Goal: Task Accomplishment & Management: Use online tool/utility

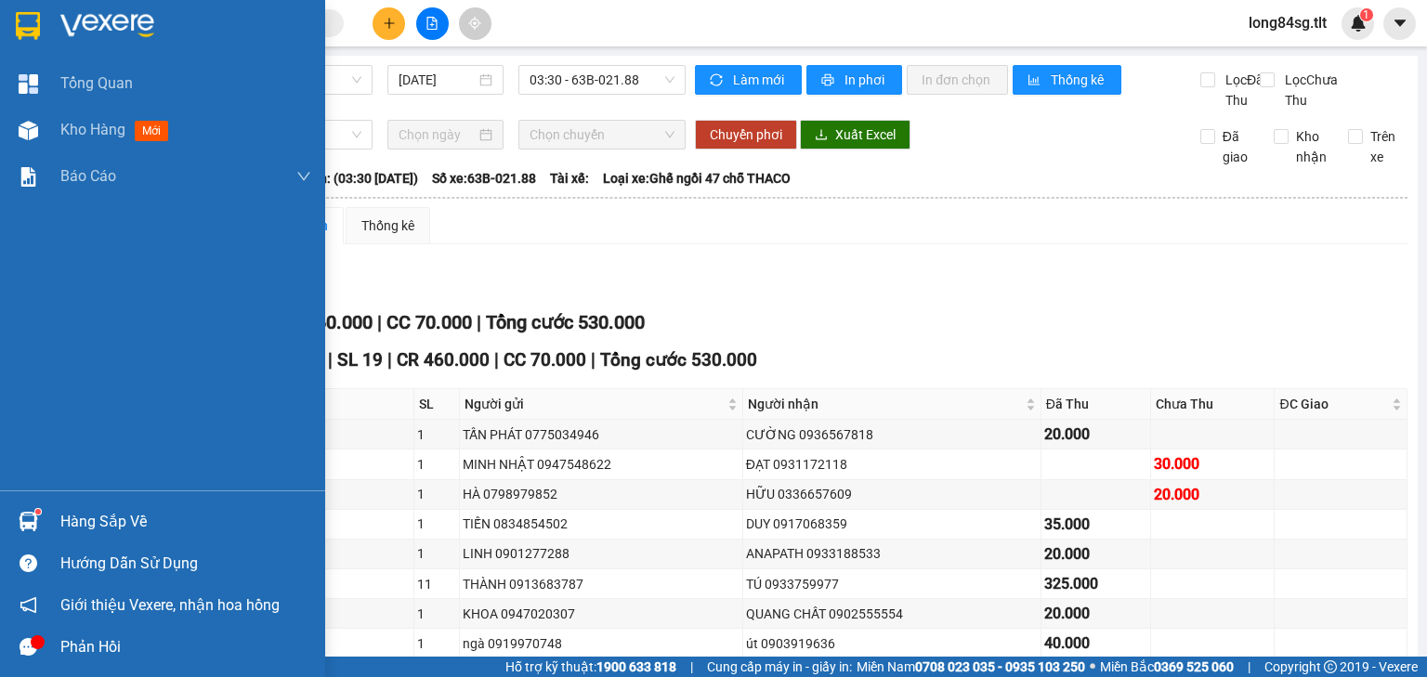
scroll to position [145, 0]
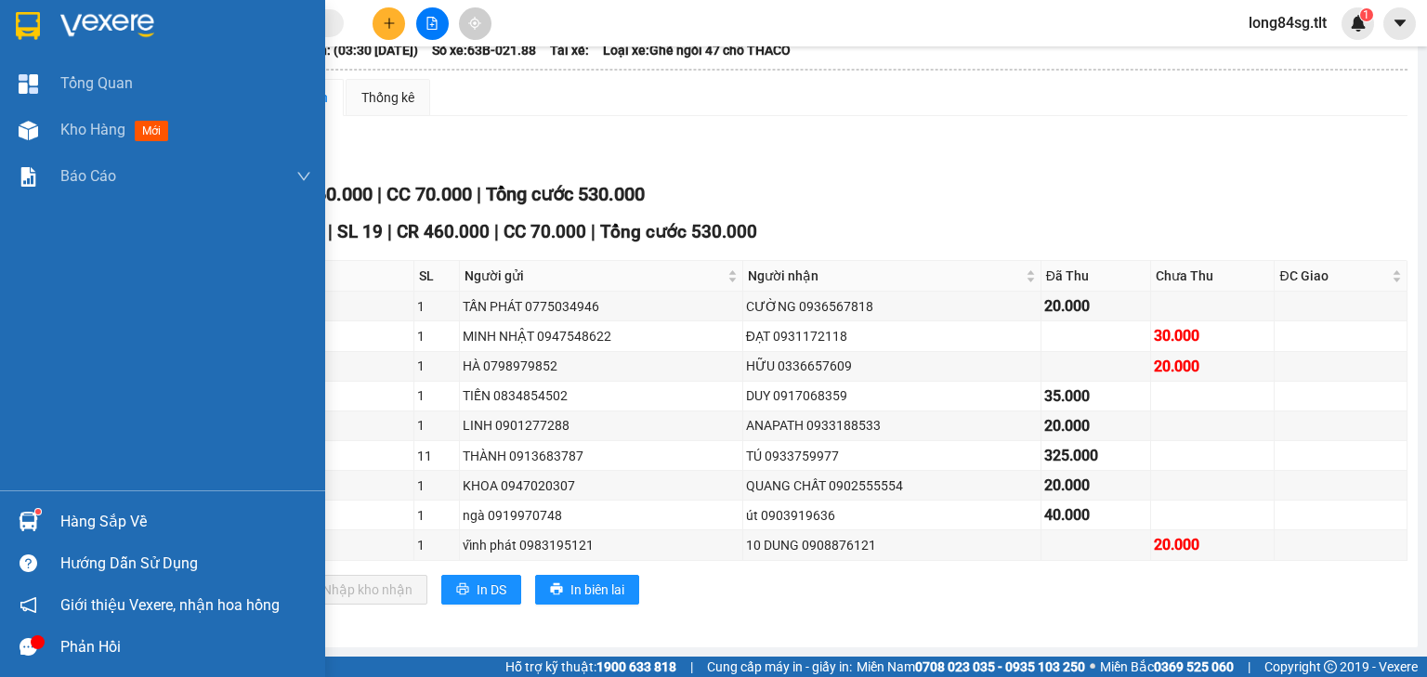
click at [93, 505] on div "Hàng sắp về Hướng dẫn sử dụng Giới thiệu Vexere, nhận hoa hồng Phản hồi" at bounding box center [162, 578] width 325 height 177
click at [97, 508] on div "Hàng sắp về" at bounding box center [185, 522] width 251 height 28
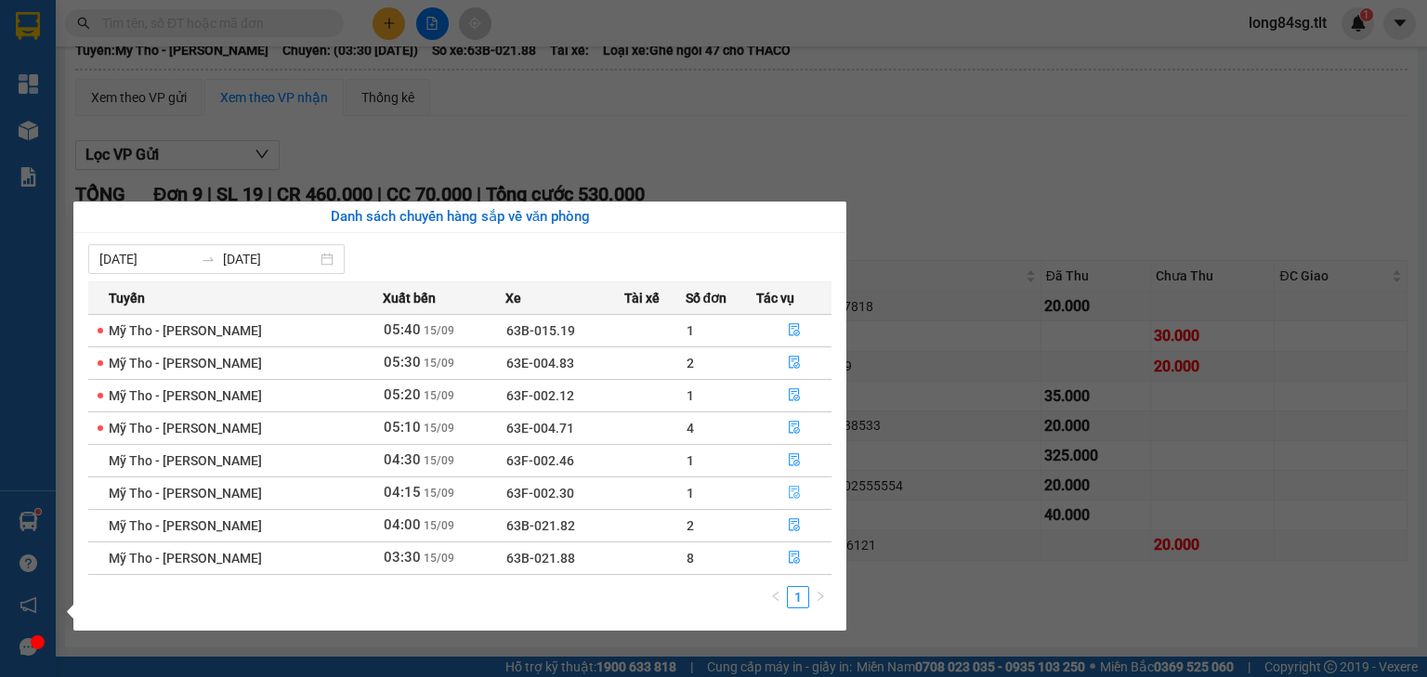
click at [765, 489] on button "button" at bounding box center [793, 493] width 73 height 30
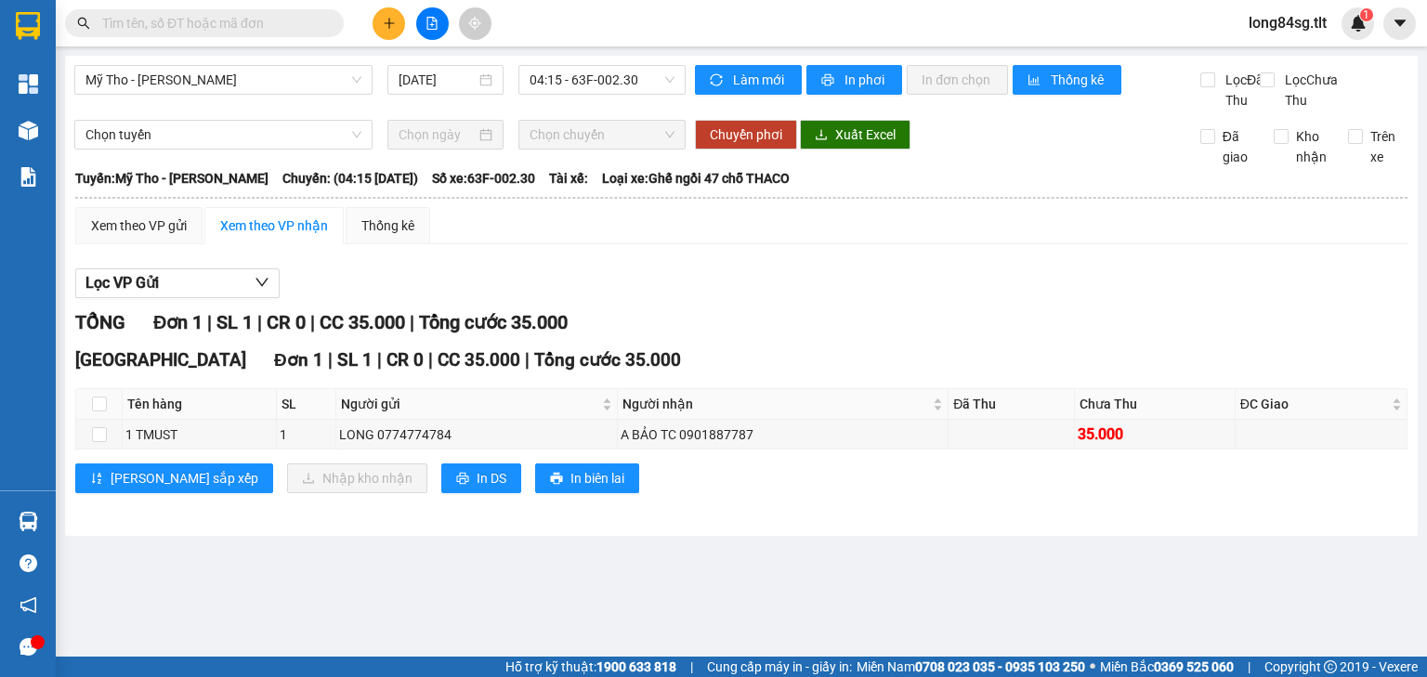
click at [825, 337] on div "TỔNG Đơn 1 | SL 1 | CR 0 | CC 35.000 | Tổng cước 35.000" at bounding box center [741, 322] width 1332 height 29
click at [99, 411] on input "checkbox" at bounding box center [99, 404] width 15 height 15
checkbox input "true"
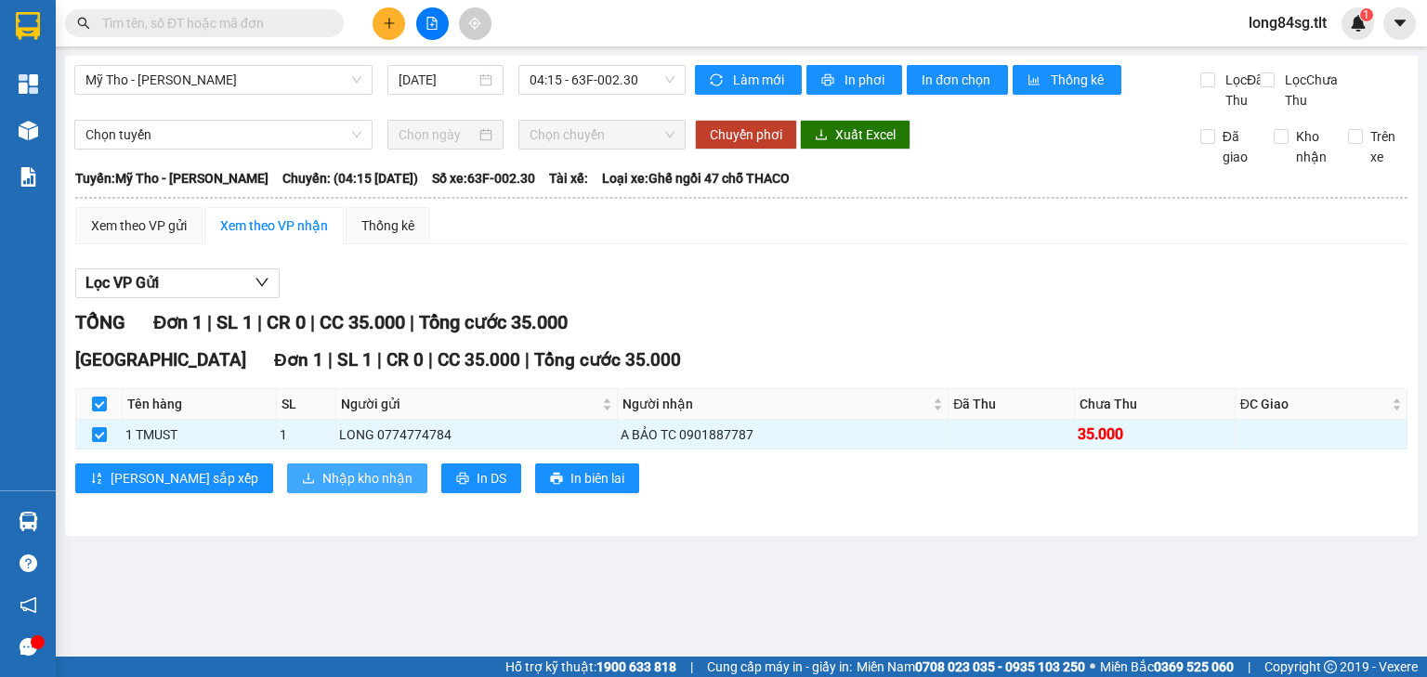
click at [287, 487] on button "Nhập kho nhận" at bounding box center [357, 478] width 140 height 30
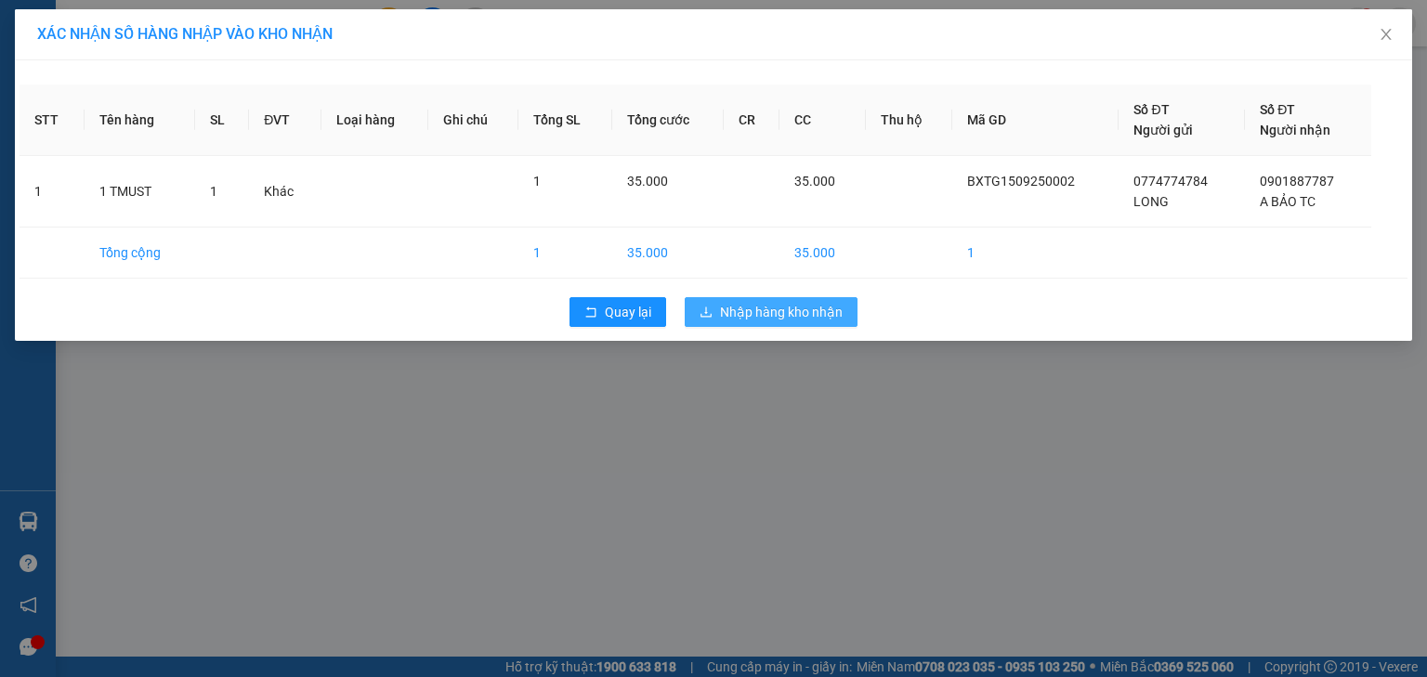
click at [810, 320] on span "Nhập hàng kho nhận" at bounding box center [781, 312] width 123 height 20
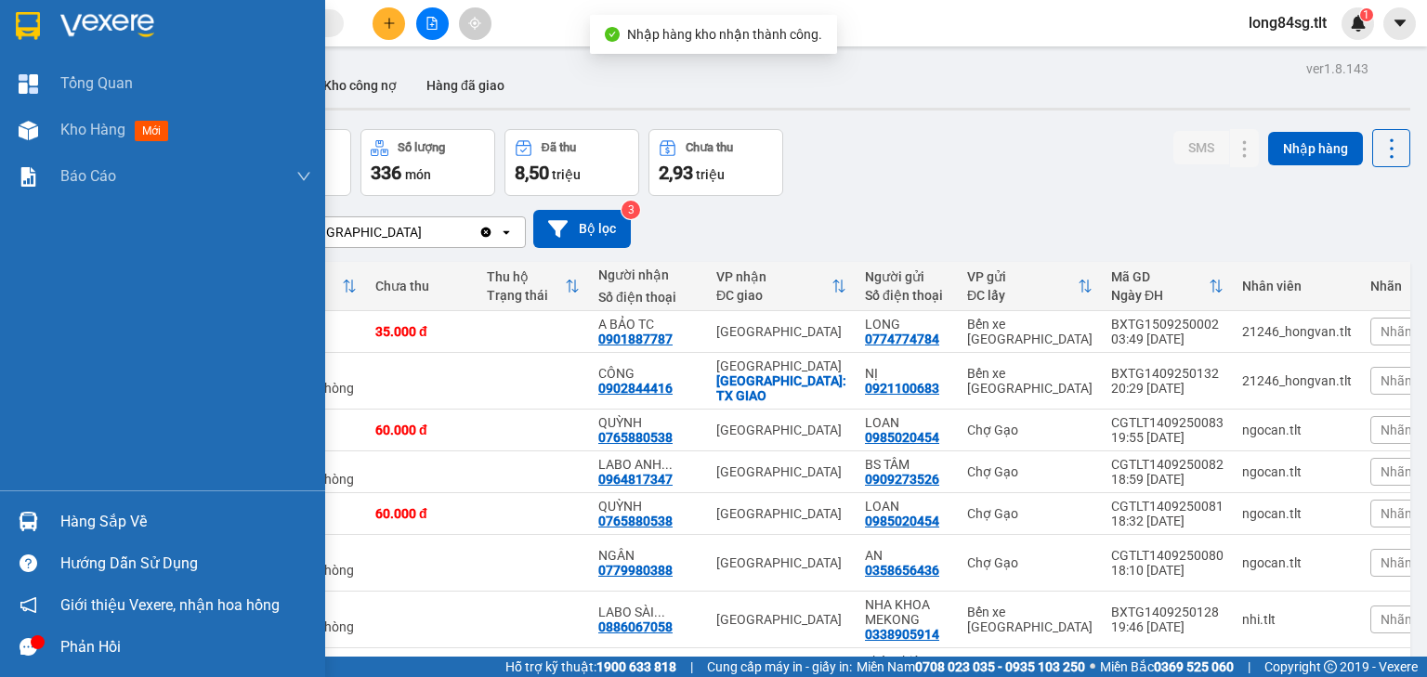
click at [24, 522] on img at bounding box center [29, 522] width 20 height 20
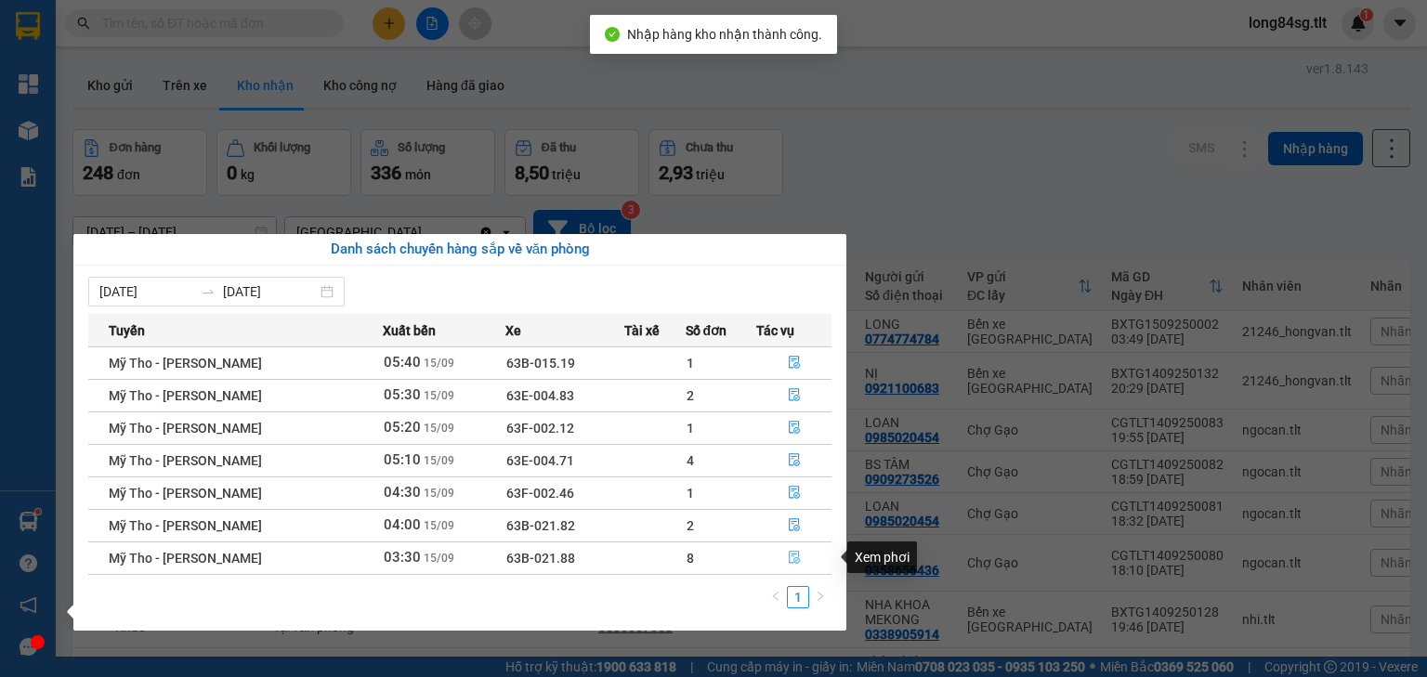
click at [789, 561] on icon "file-done" at bounding box center [794, 557] width 13 height 13
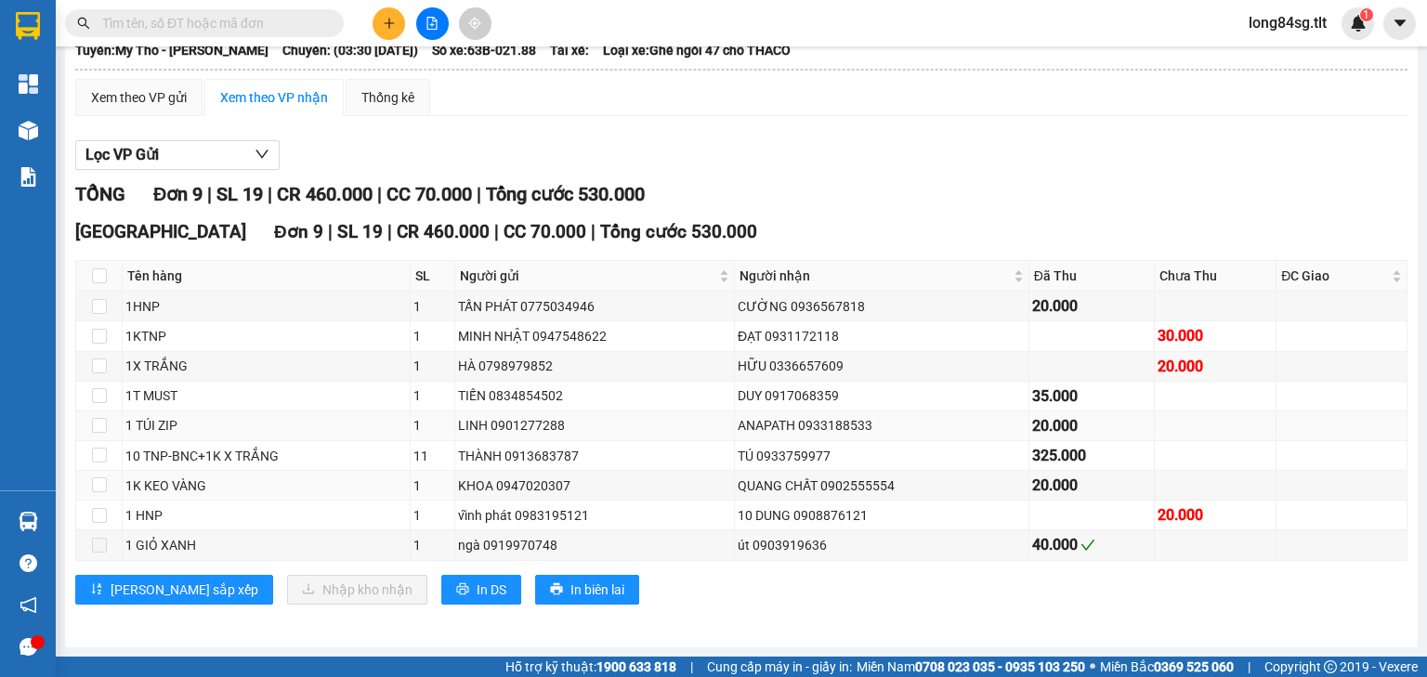
scroll to position [145, 0]
click at [98, 393] on input "checkbox" at bounding box center [99, 395] width 15 height 15
checkbox input "true"
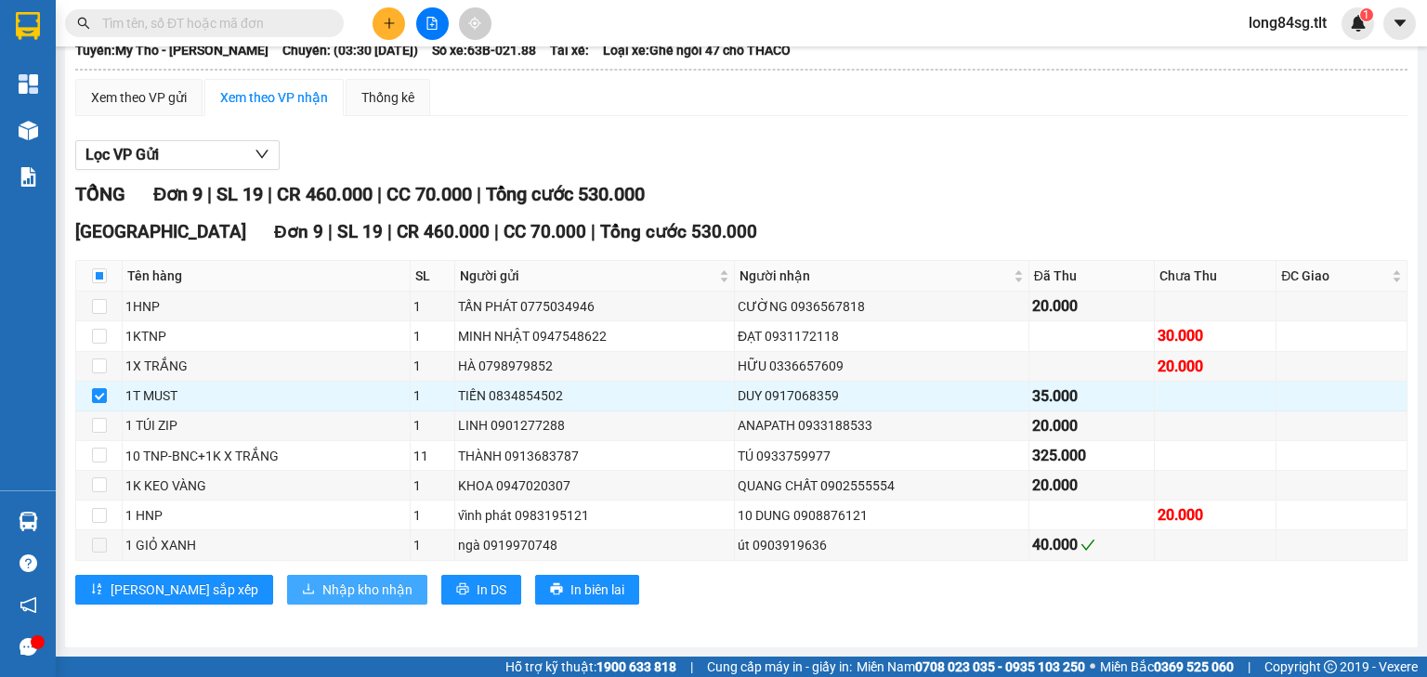
click at [322, 593] on span "Nhập kho nhận" at bounding box center [367, 590] width 90 height 20
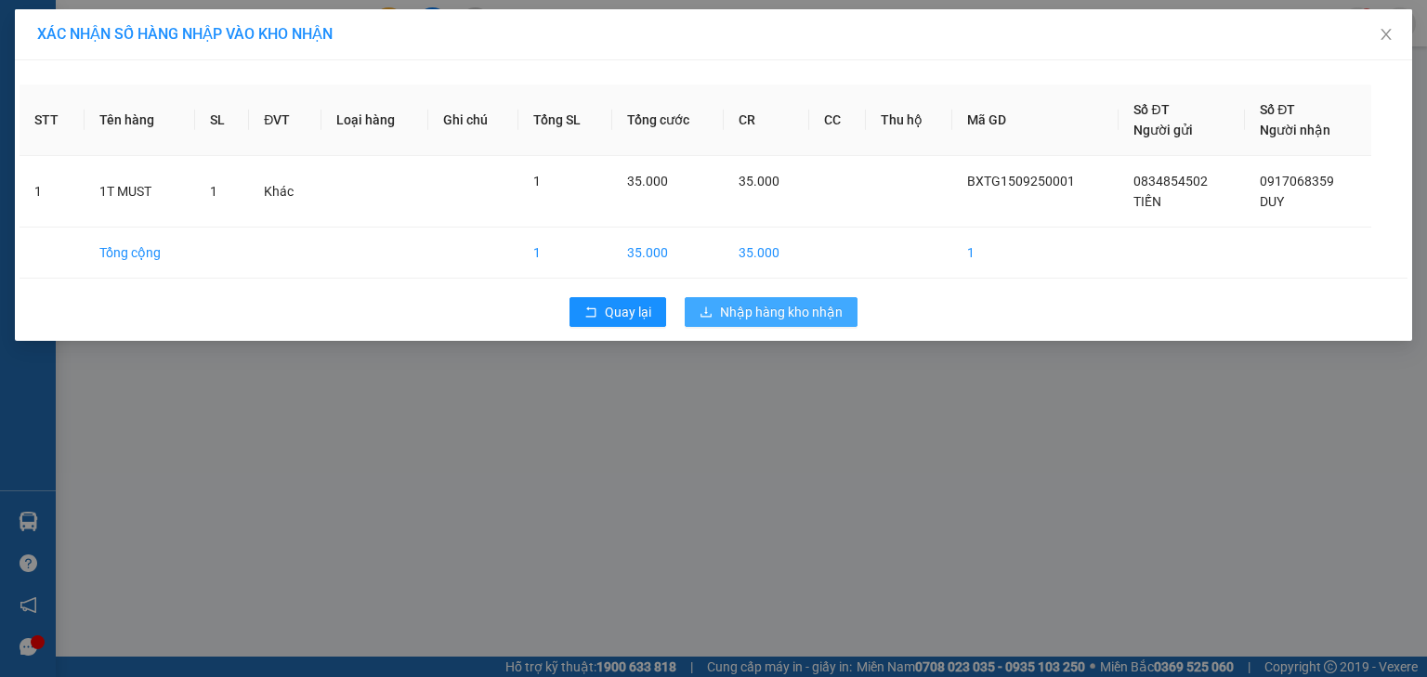
click at [788, 314] on span "Nhập hàng kho nhận" at bounding box center [781, 312] width 123 height 20
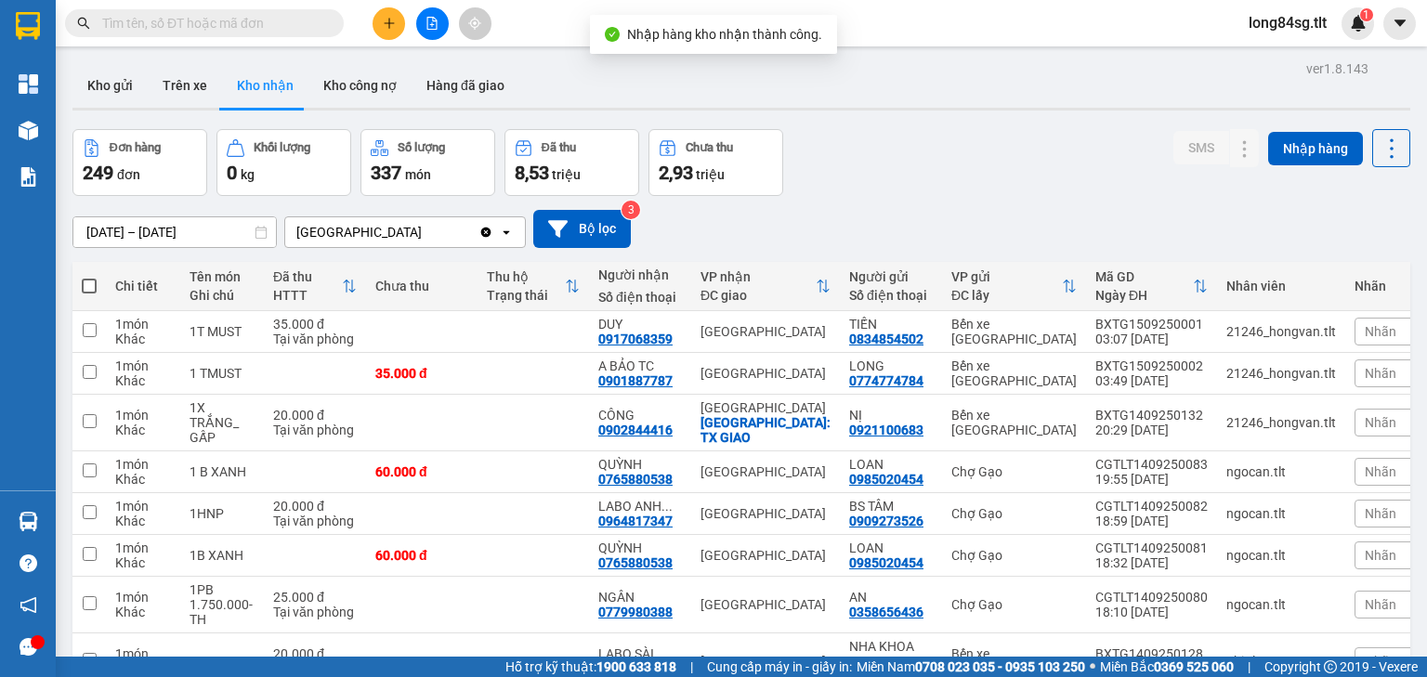
click at [285, 22] on input "text" at bounding box center [211, 23] width 219 height 20
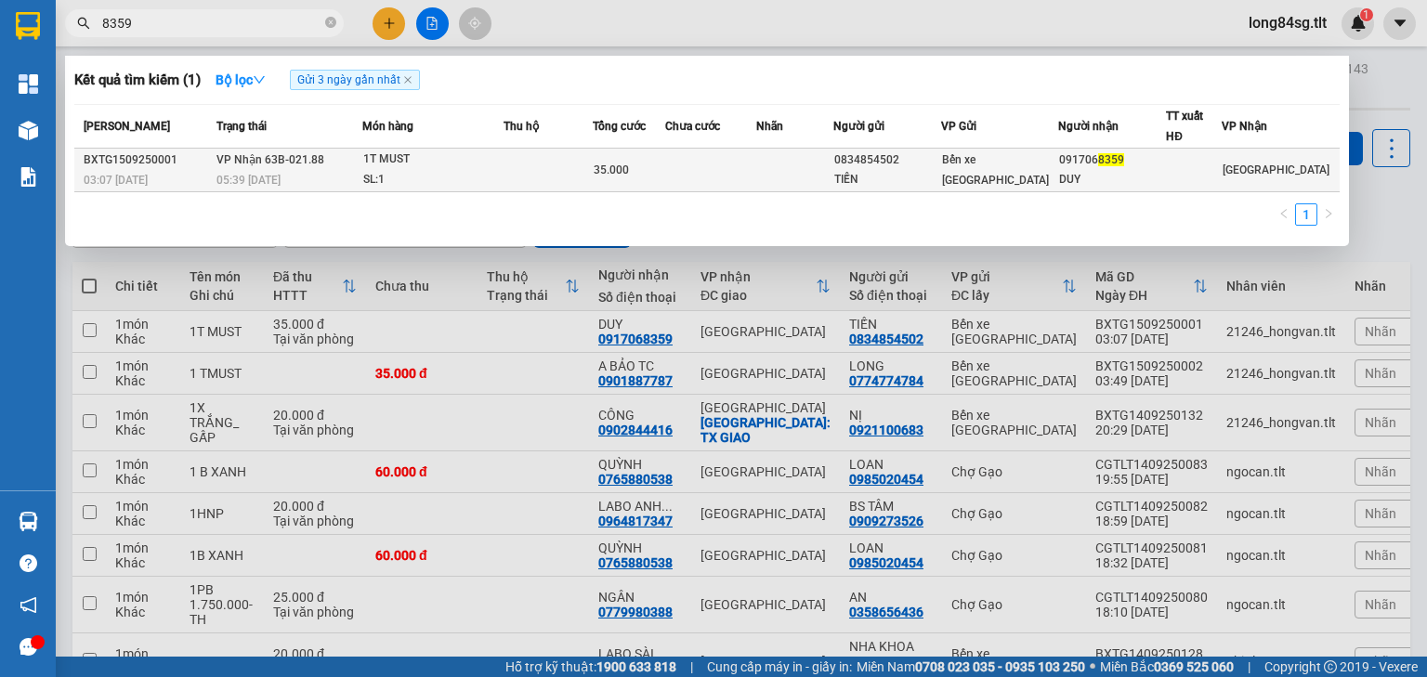
type input "8359"
click at [485, 161] on div "1T MUST" at bounding box center [432, 160] width 139 height 20
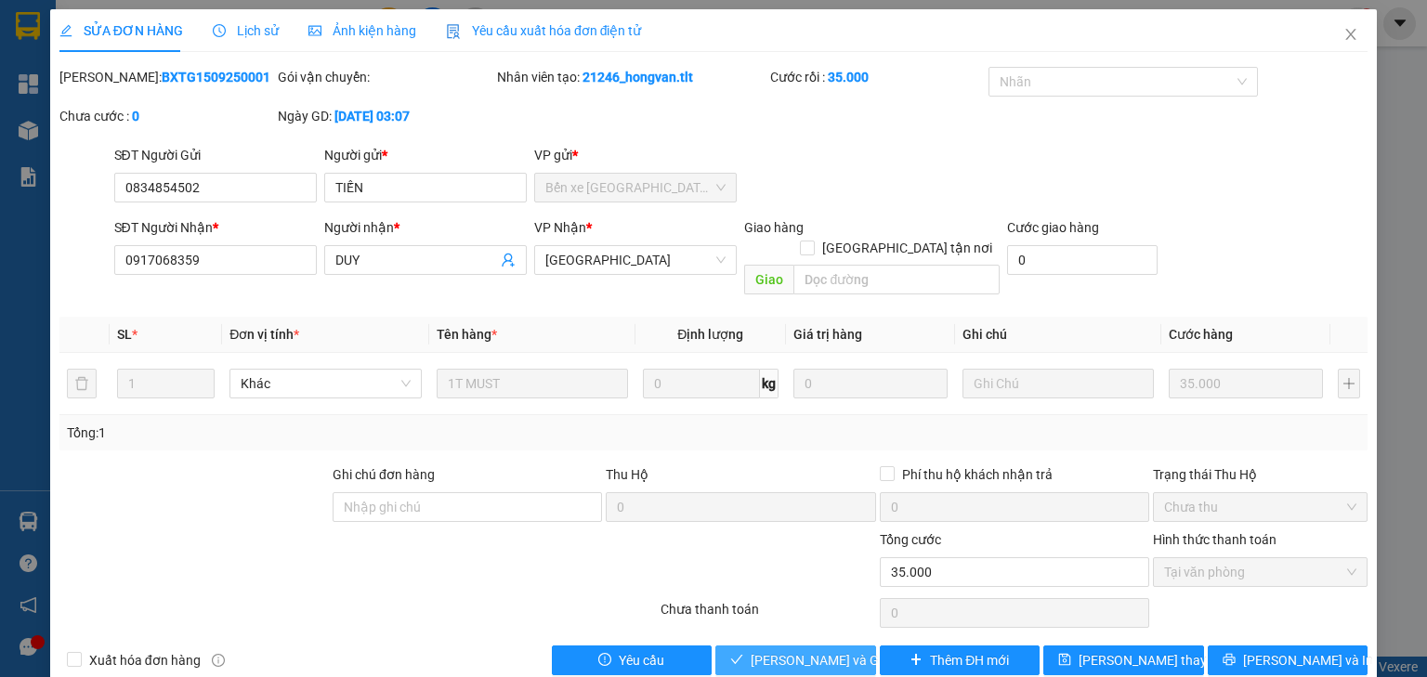
click at [814, 650] on span "[PERSON_NAME] và Giao hàng" at bounding box center [839, 660] width 178 height 20
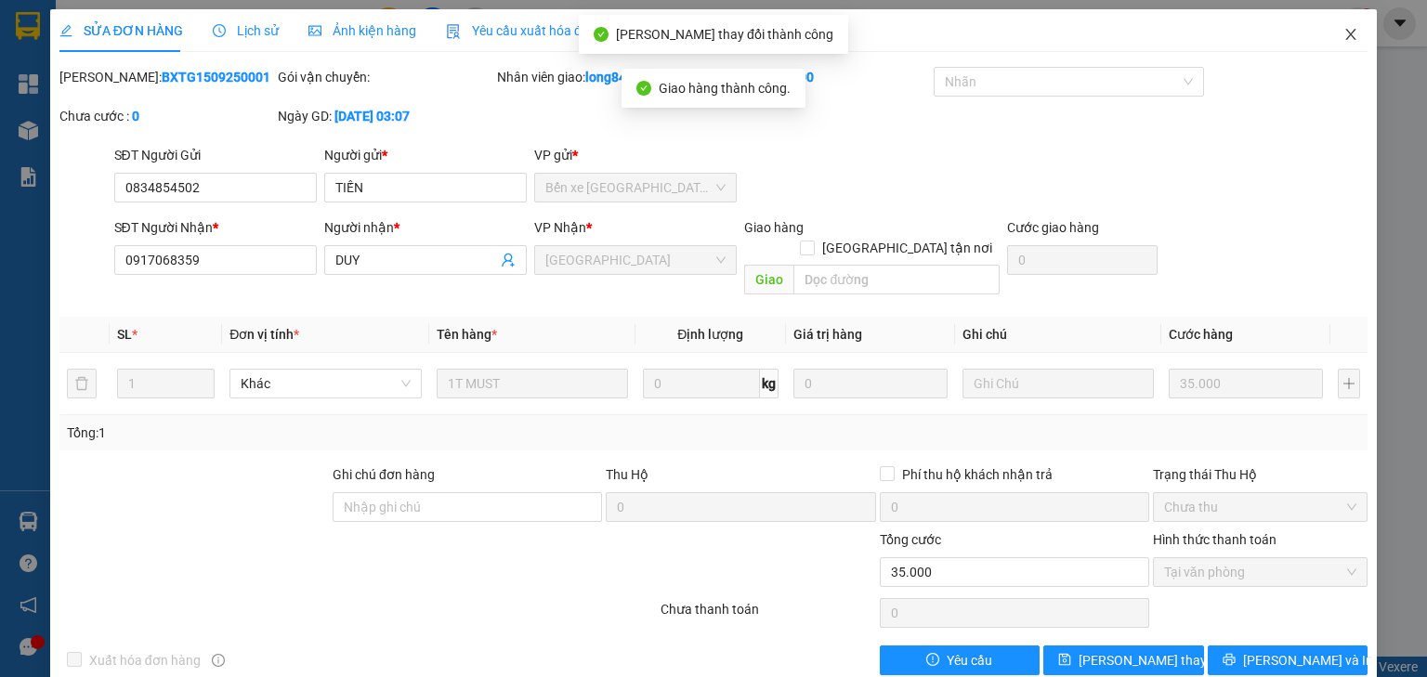
click at [1346, 39] on icon "close" at bounding box center [1351, 34] width 10 height 11
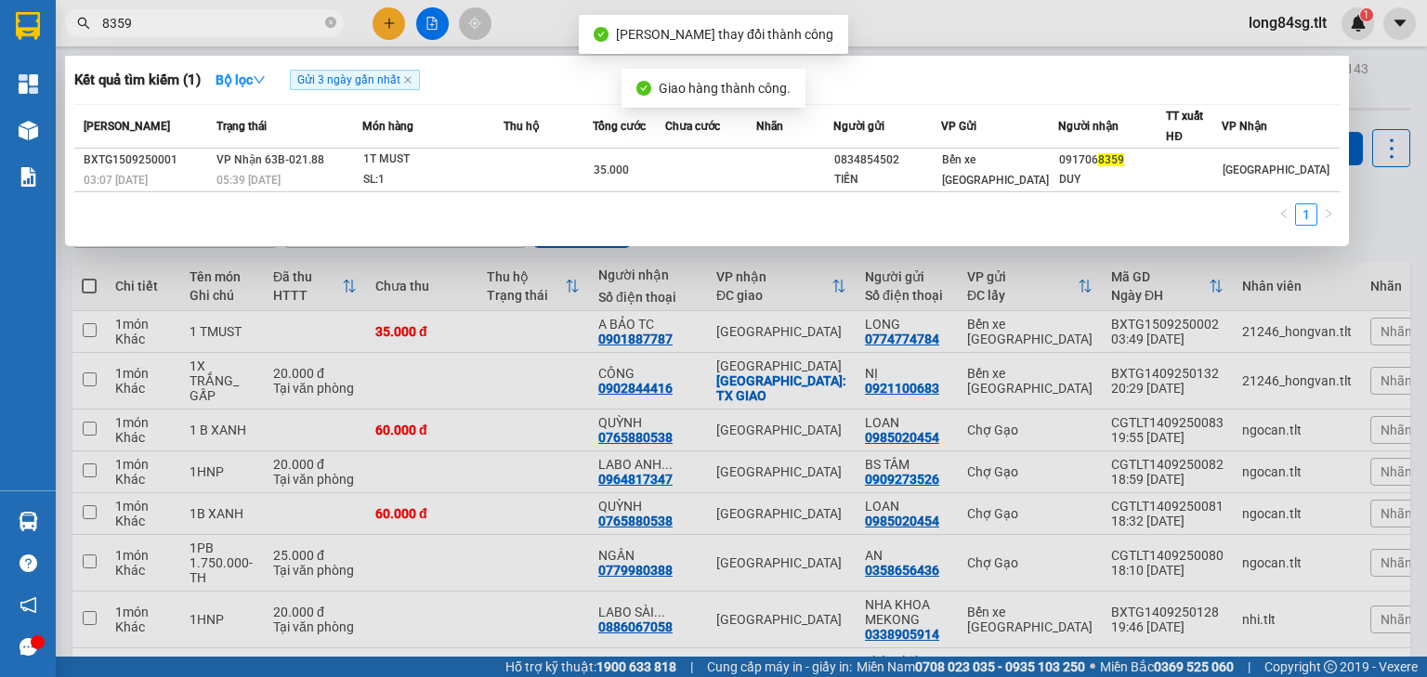
click at [184, 20] on input "8359" at bounding box center [211, 23] width 219 height 20
